Goal: Find specific page/section: Find specific page/section

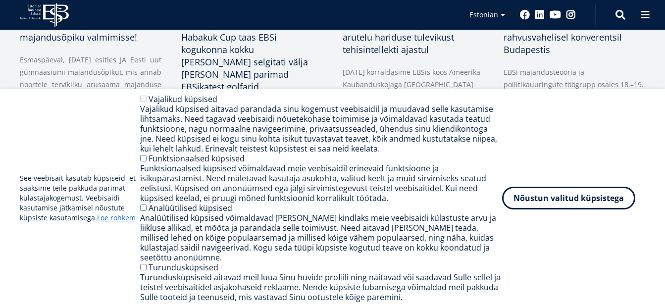
scroll to position [396, 0]
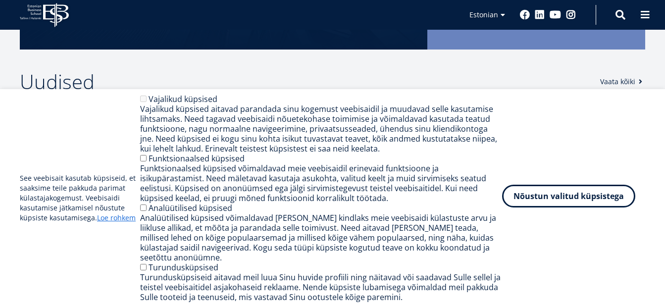
click at [546, 199] on button "Nõustun valitud küpsistega" at bounding box center [568, 196] width 133 height 23
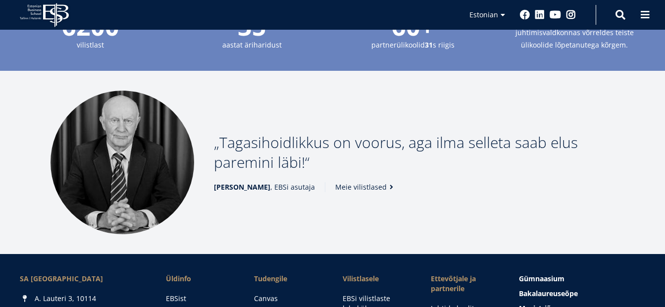
scroll to position [1338, 0]
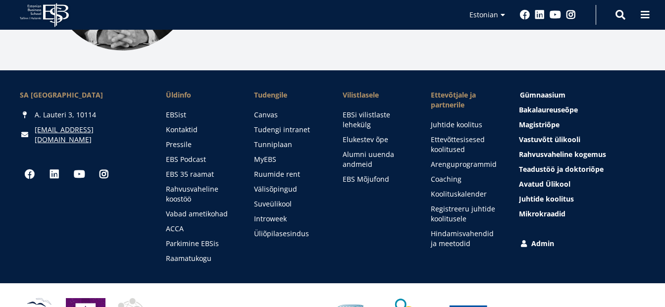
click at [550, 90] on span "Gümnaasium Tutvu ja registreeru" at bounding box center [543, 94] width 46 height 9
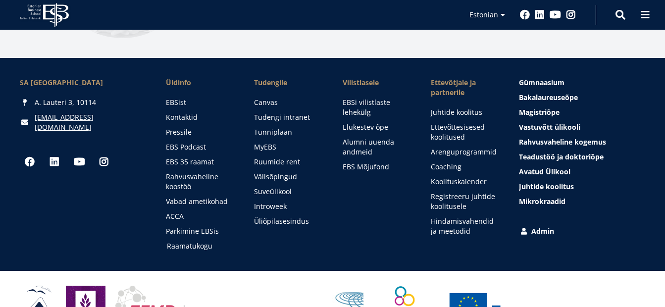
scroll to position [1338, 0]
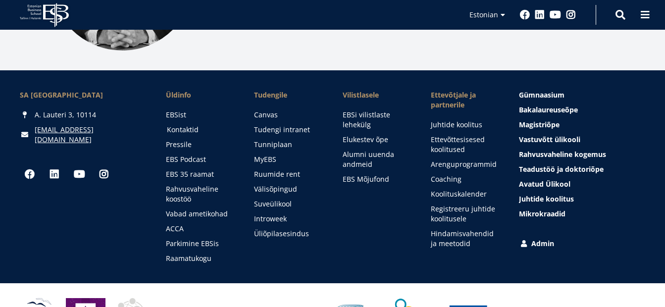
click at [194, 125] on link "Kontaktid" at bounding box center [201, 130] width 68 height 10
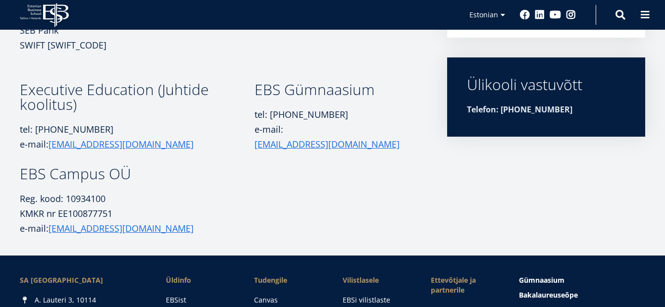
scroll to position [446, 0]
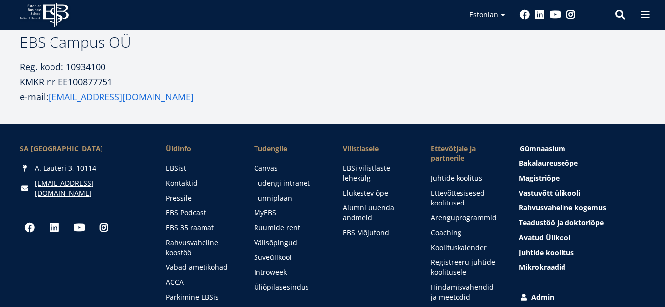
click at [551, 149] on span "Gümnaasium Tutvu ja registreeru" at bounding box center [543, 148] width 46 height 9
